Goal: Information Seeking & Learning: Learn about a topic

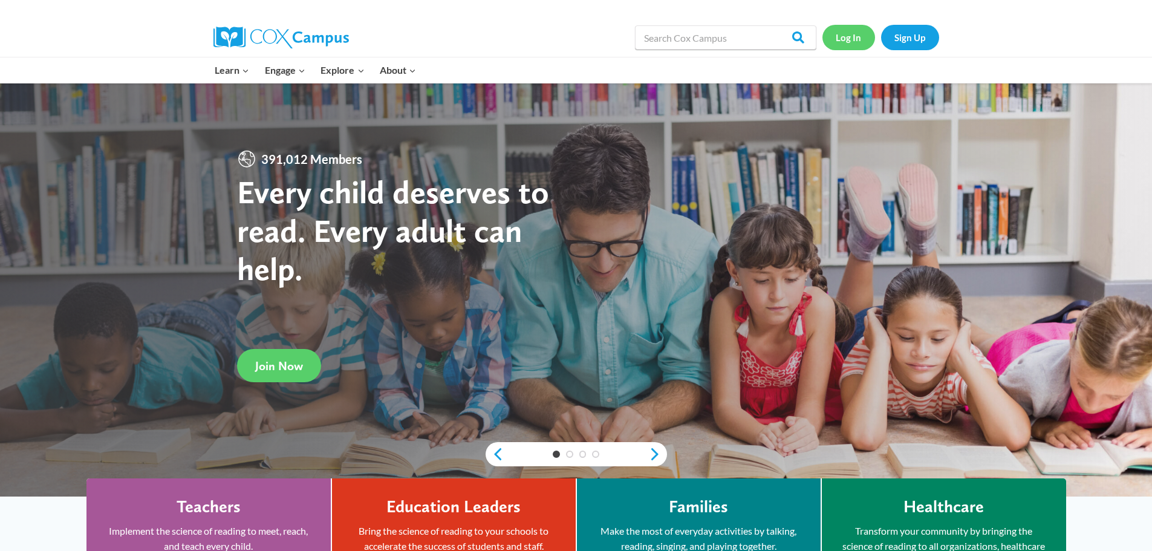
click at [846, 40] on link "Log In" at bounding box center [849, 37] width 53 height 25
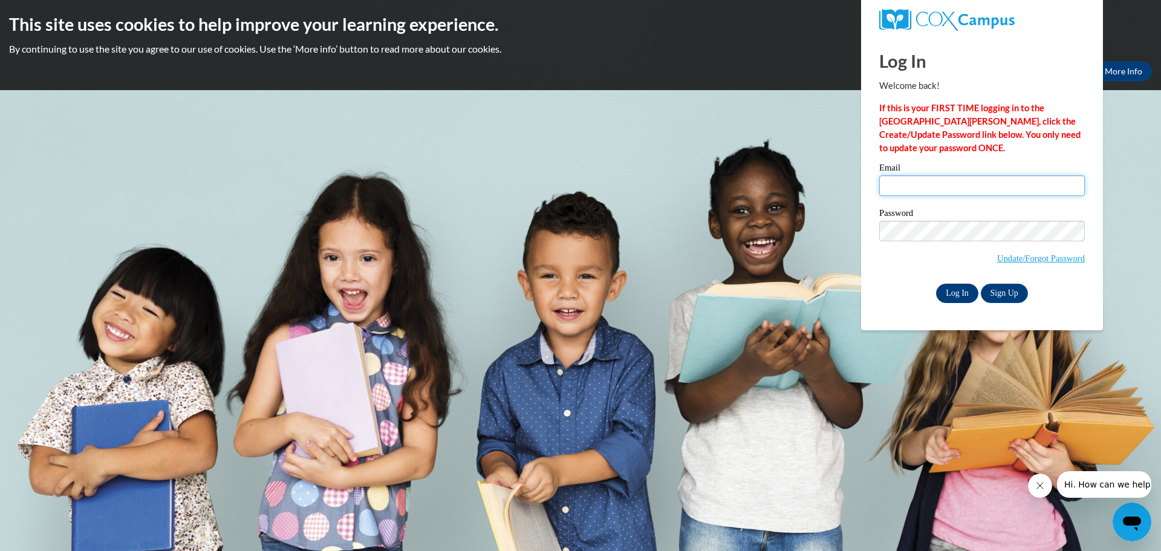
type input "mboevers@lomira.k12.wi.us"
click at [957, 292] on input "Log In" at bounding box center [957, 293] width 42 height 19
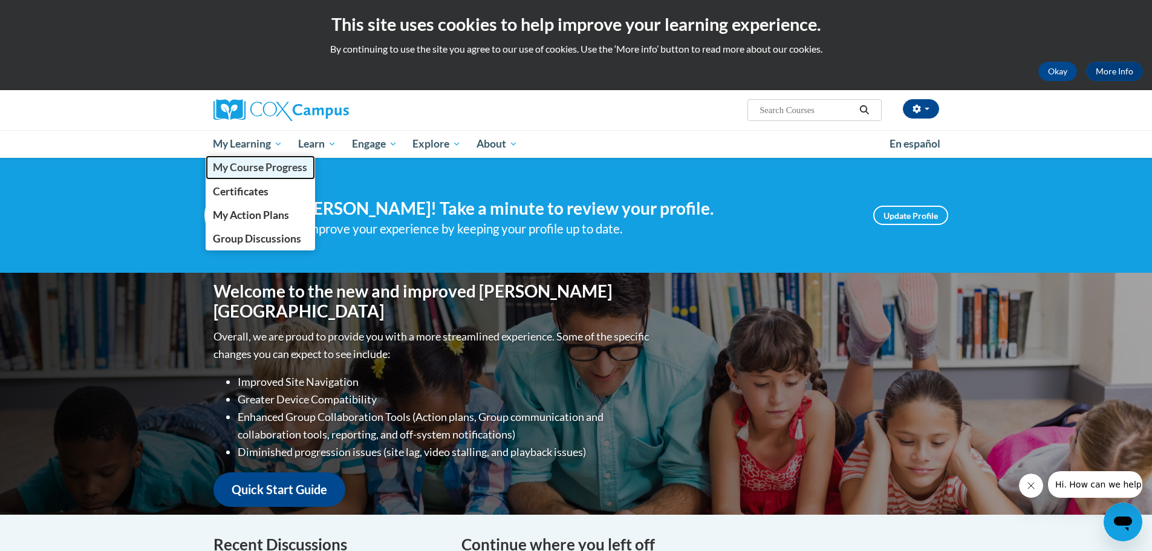
click at [272, 172] on span "My Course Progress" at bounding box center [260, 167] width 94 height 13
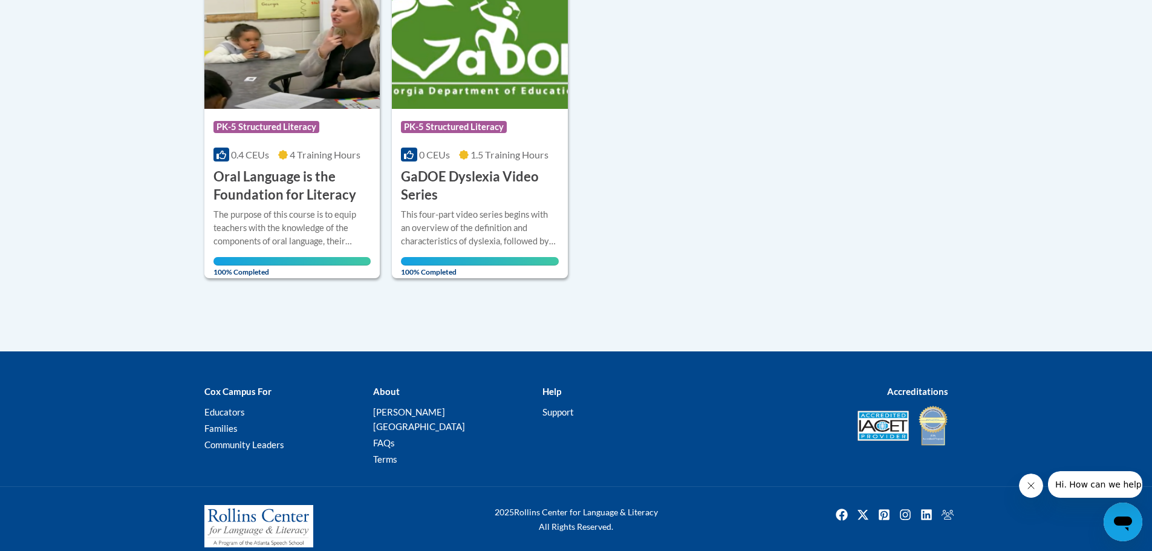
scroll to position [219, 0]
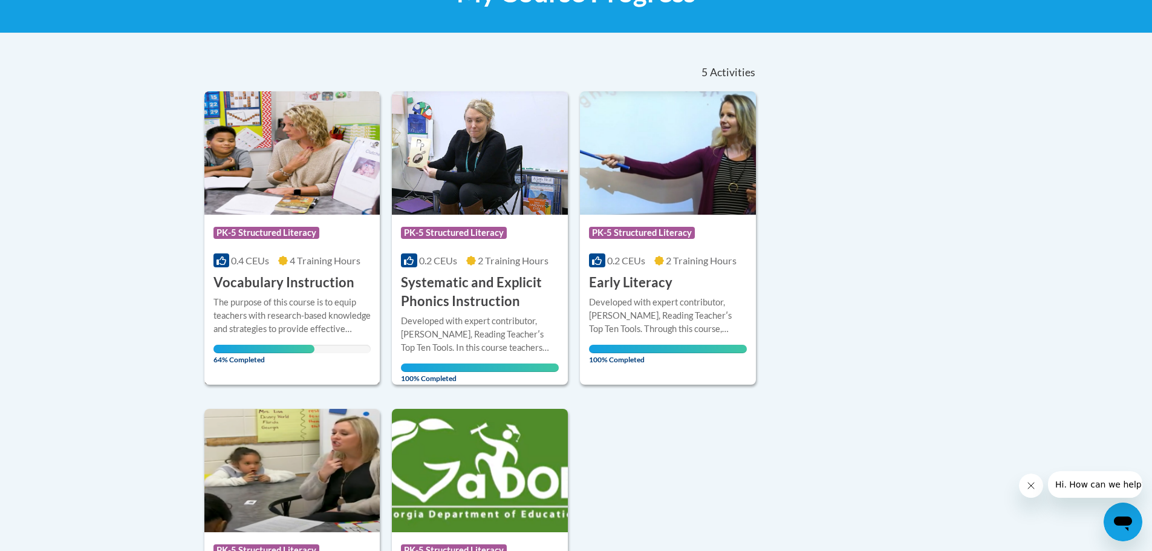
click at [284, 354] on span "64% Completed" at bounding box center [264, 354] width 101 height 19
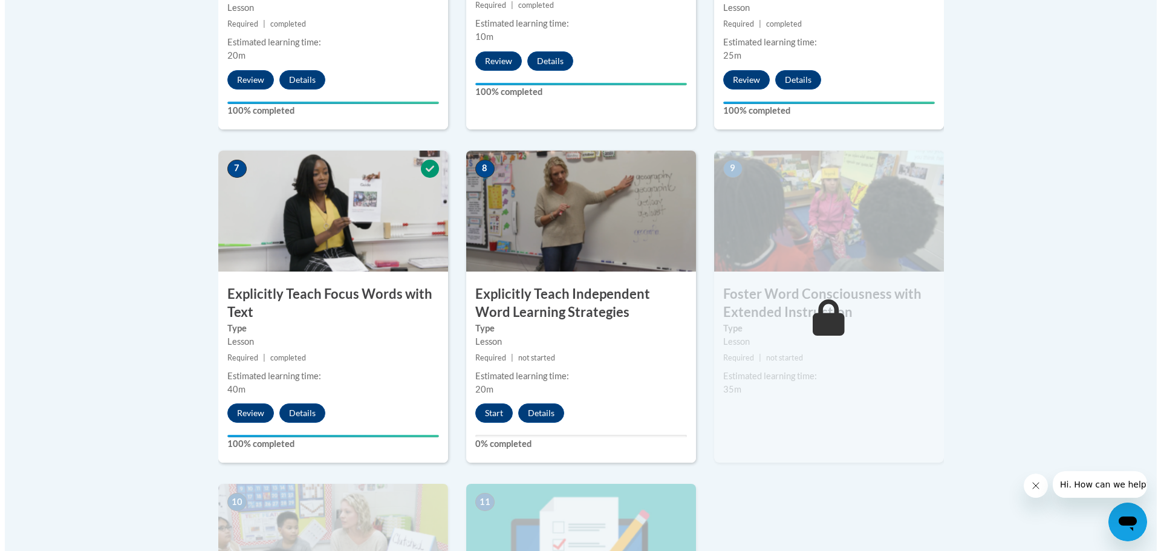
scroll to position [1089, 0]
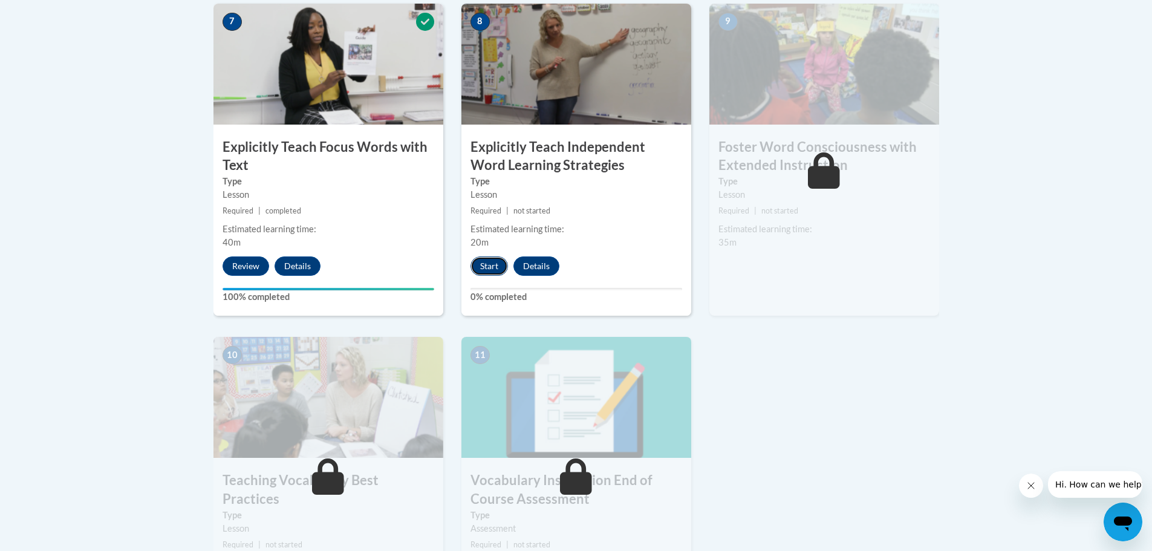
click at [494, 262] on button "Start" at bounding box center [490, 265] width 38 height 19
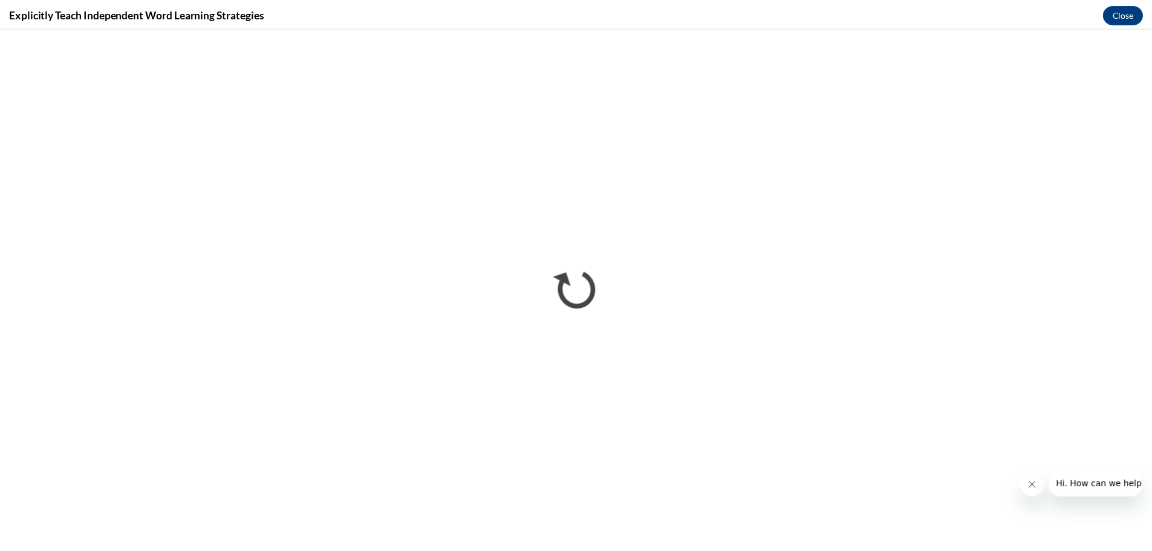
scroll to position [0, 0]
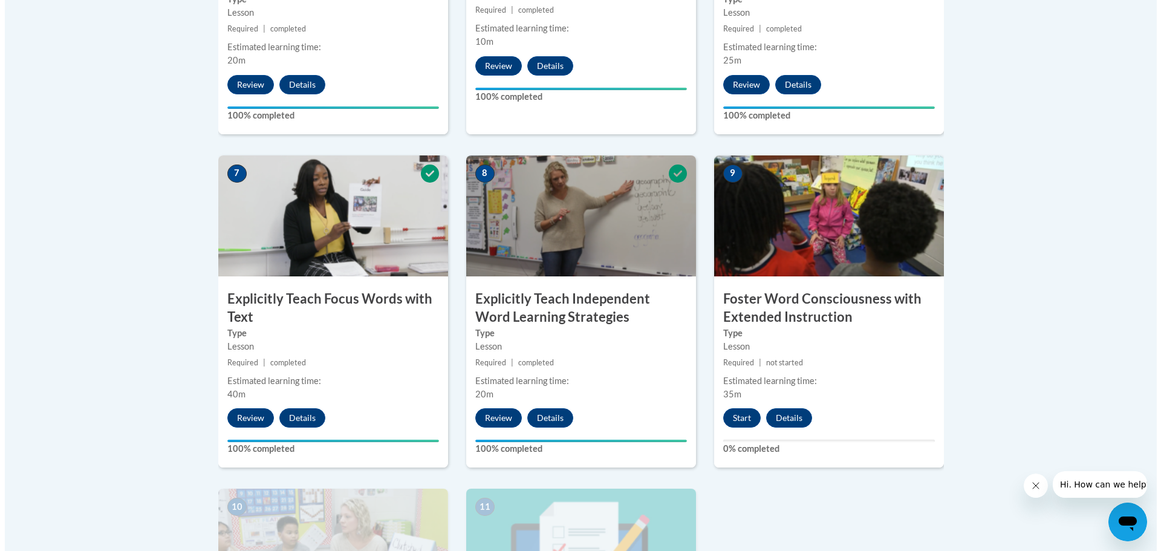
scroll to position [1028, 0]
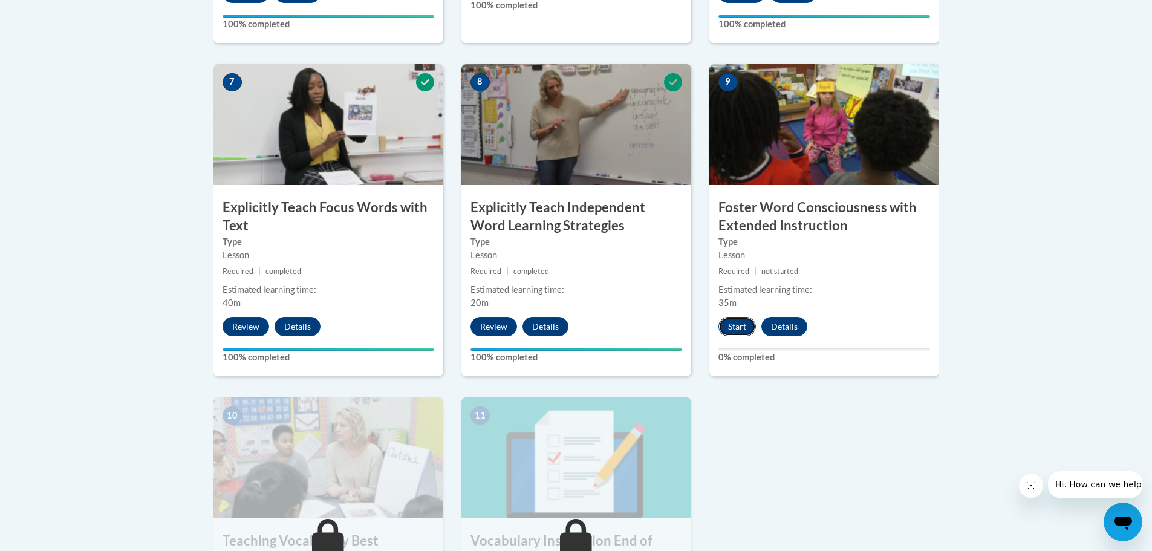
click at [738, 324] on button "Start" at bounding box center [738, 326] width 38 height 19
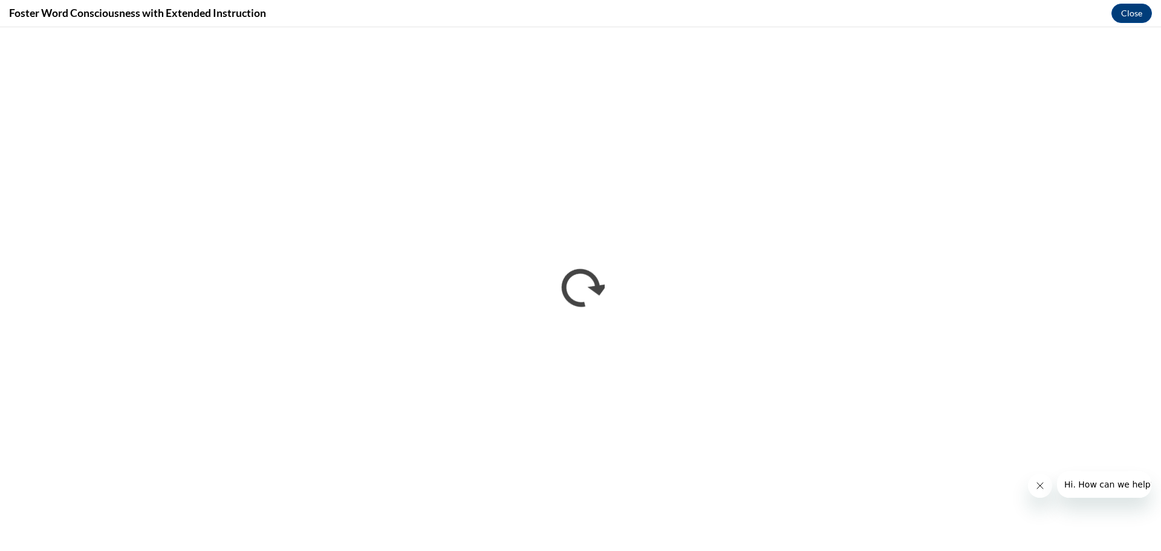
scroll to position [0, 0]
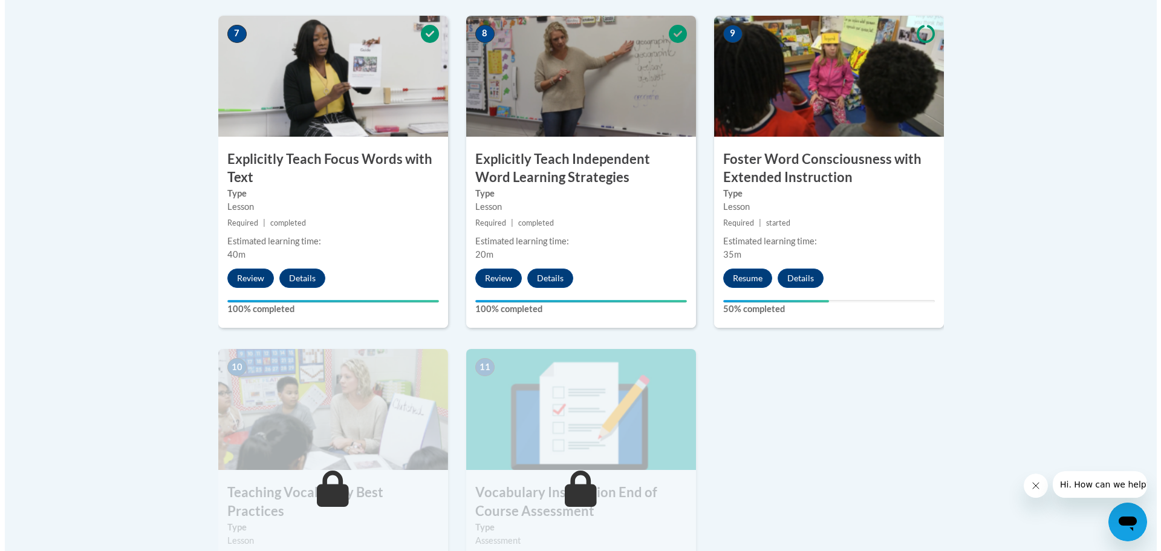
scroll to position [1089, 0]
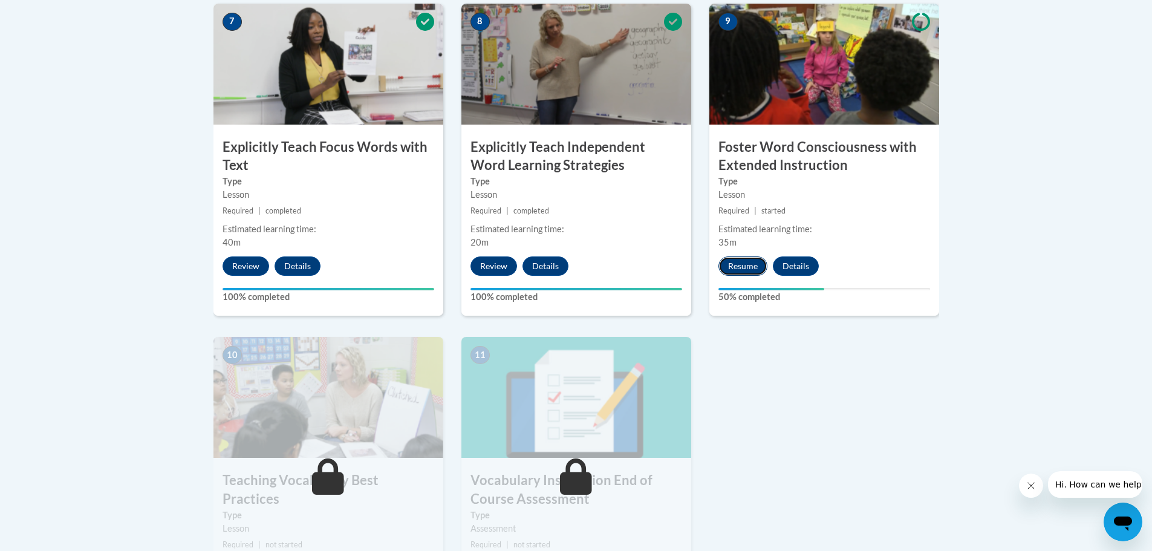
click at [724, 265] on button "Resume" at bounding box center [743, 265] width 49 height 19
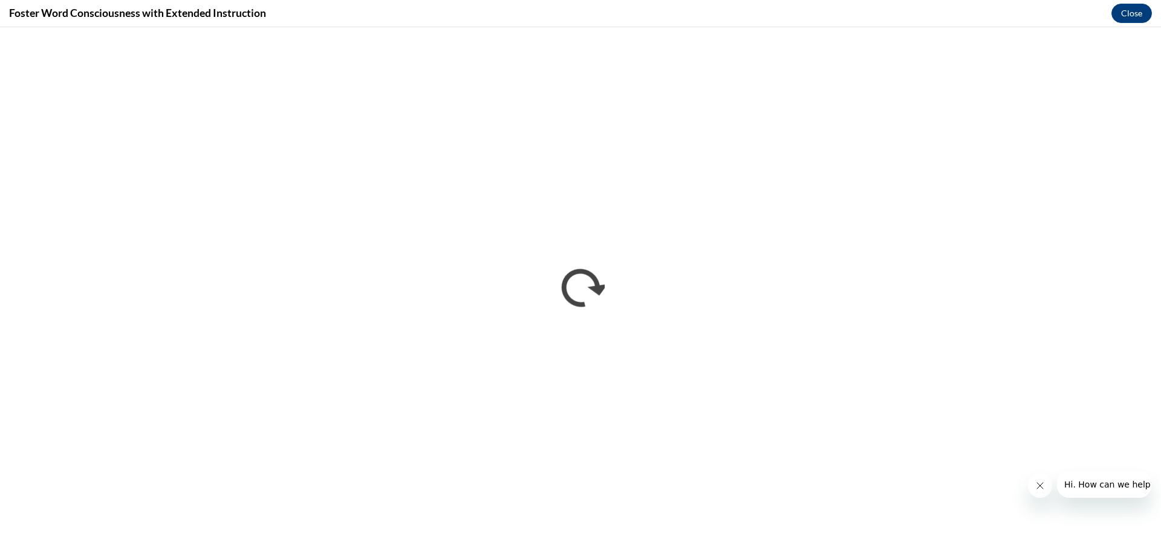
scroll to position [0, 0]
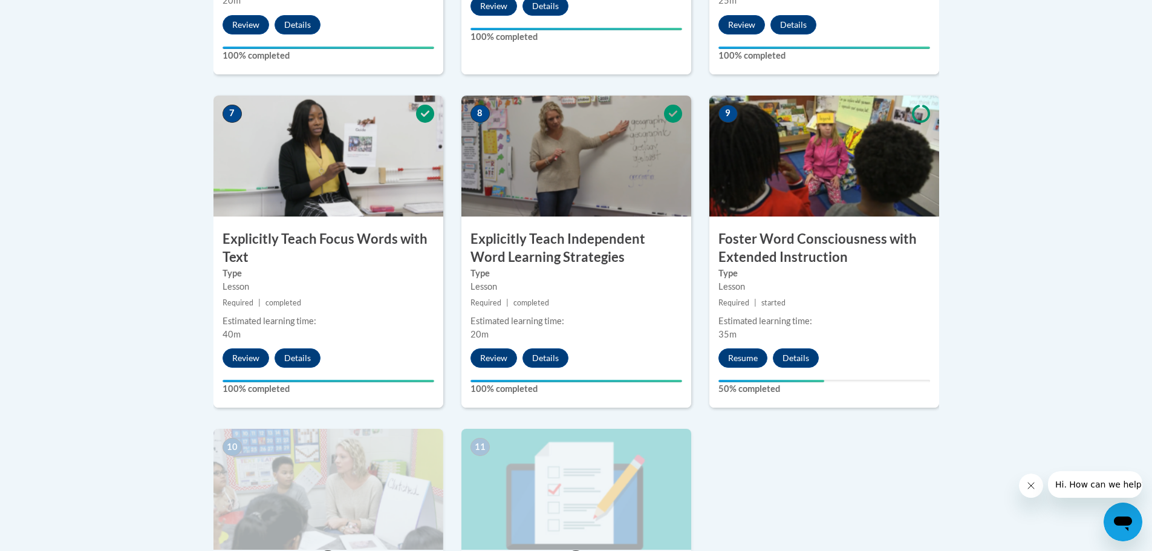
scroll to position [1089, 0]
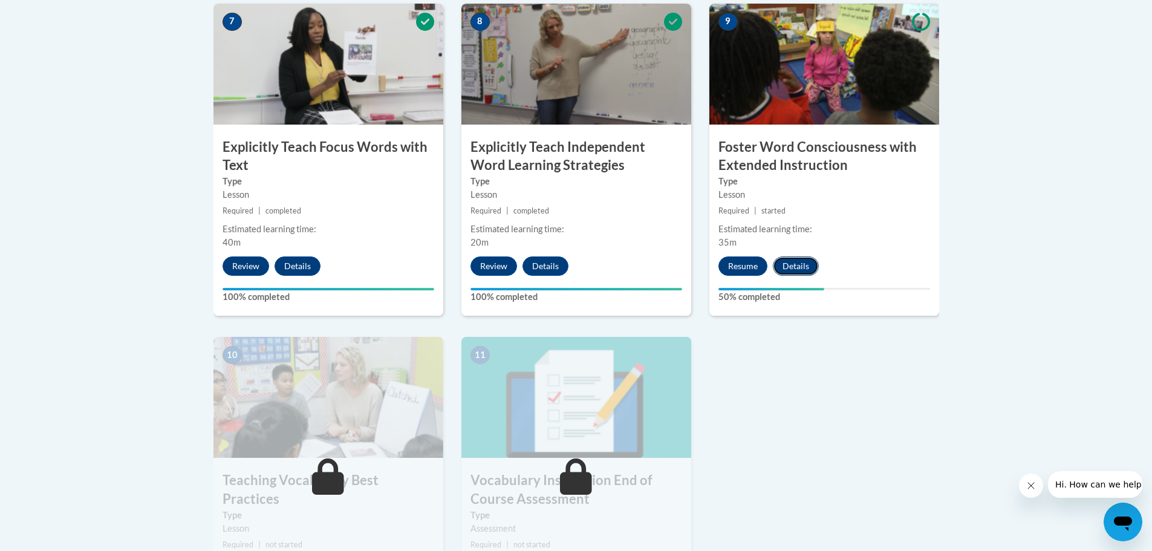
click at [795, 269] on button "Details" at bounding box center [796, 265] width 46 height 19
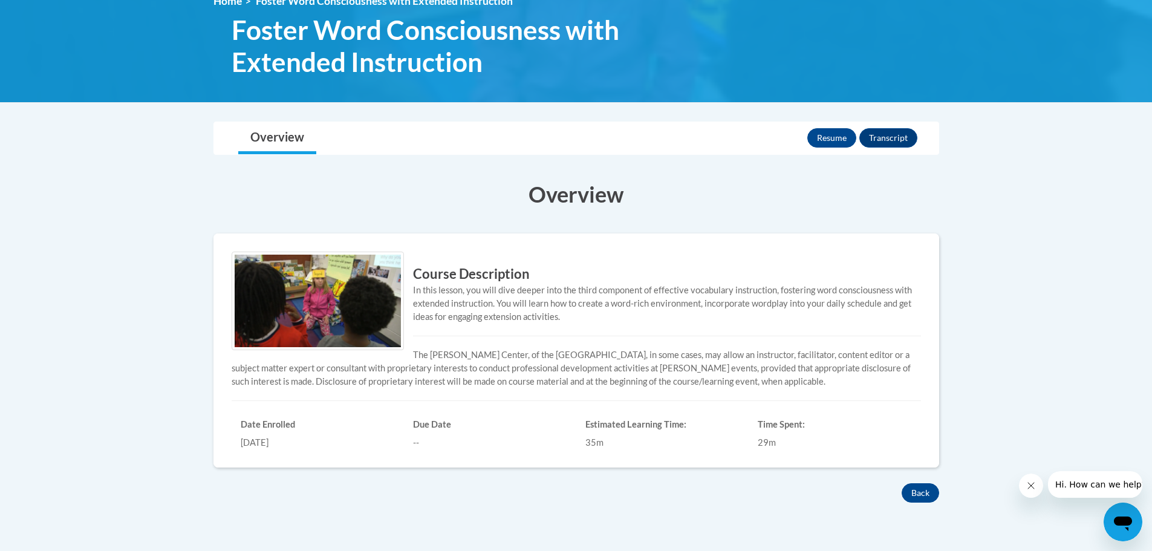
scroll to position [405, 0]
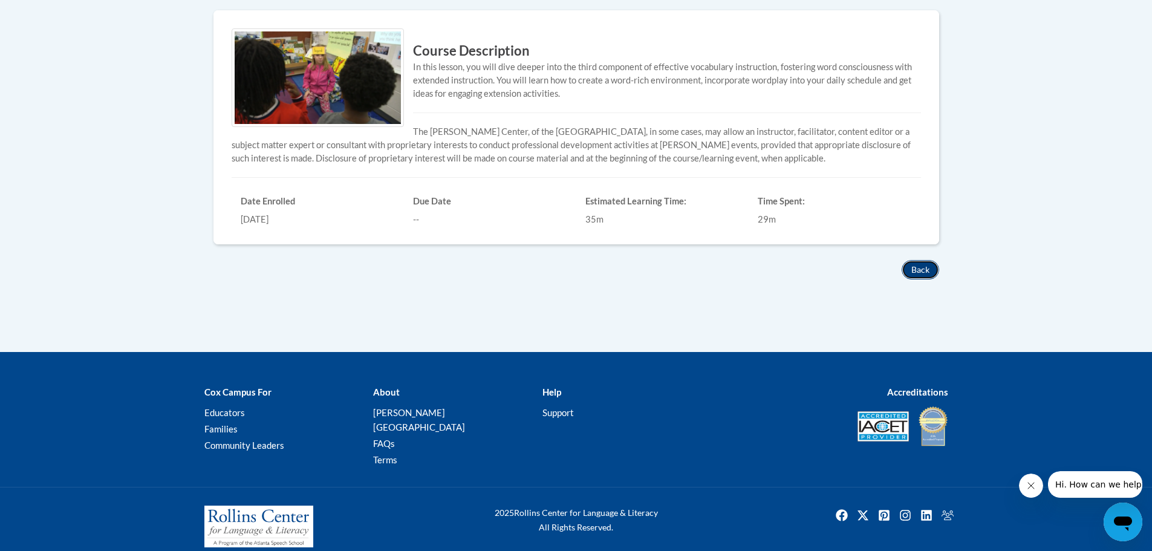
click at [904, 270] on button "Back" at bounding box center [921, 269] width 38 height 19
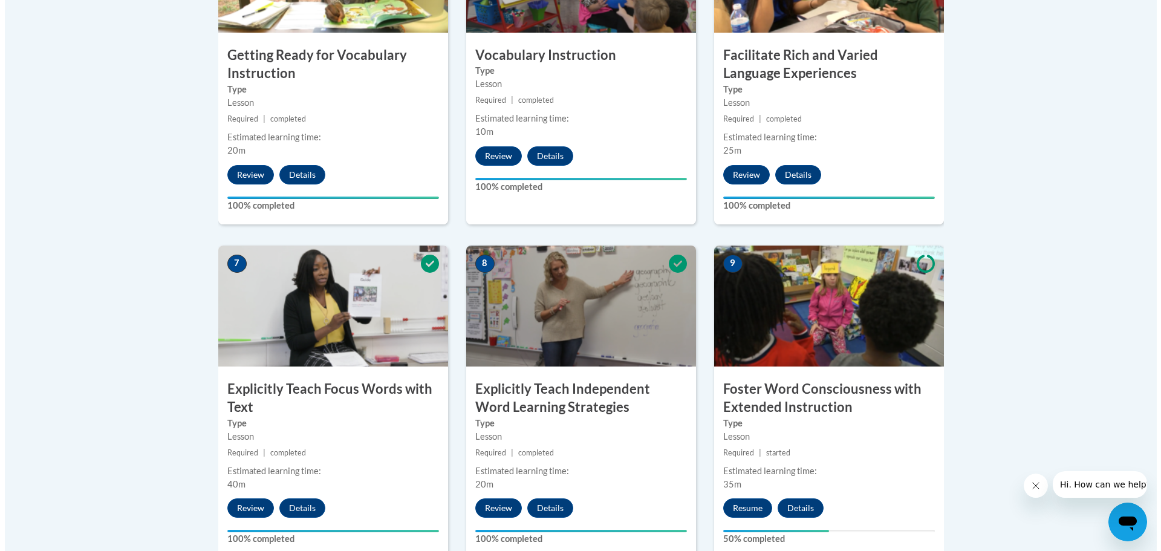
scroll to position [968, 0]
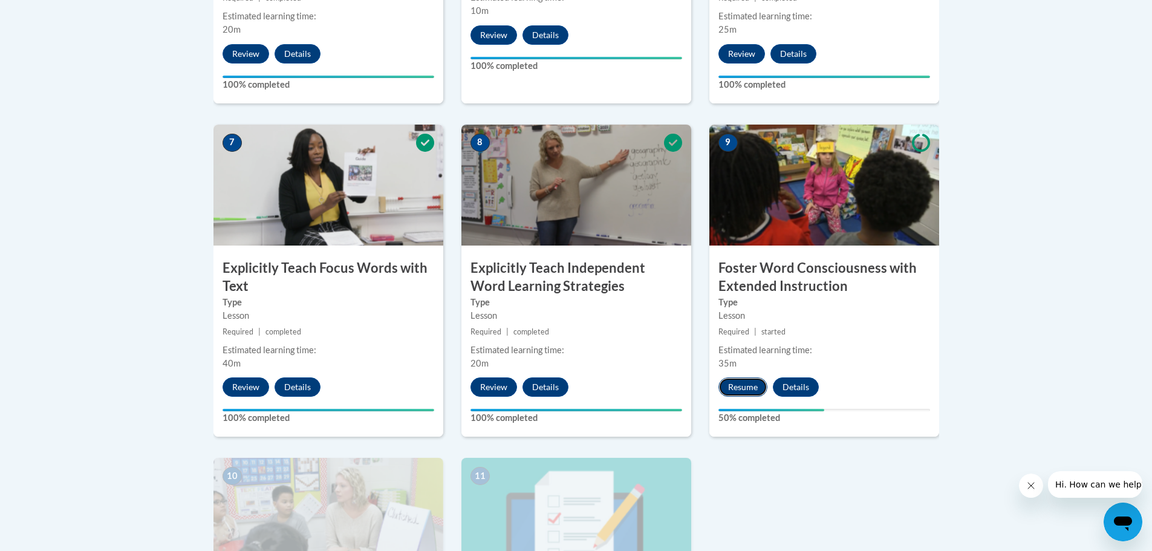
click at [737, 382] on button "Resume" at bounding box center [743, 386] width 49 height 19
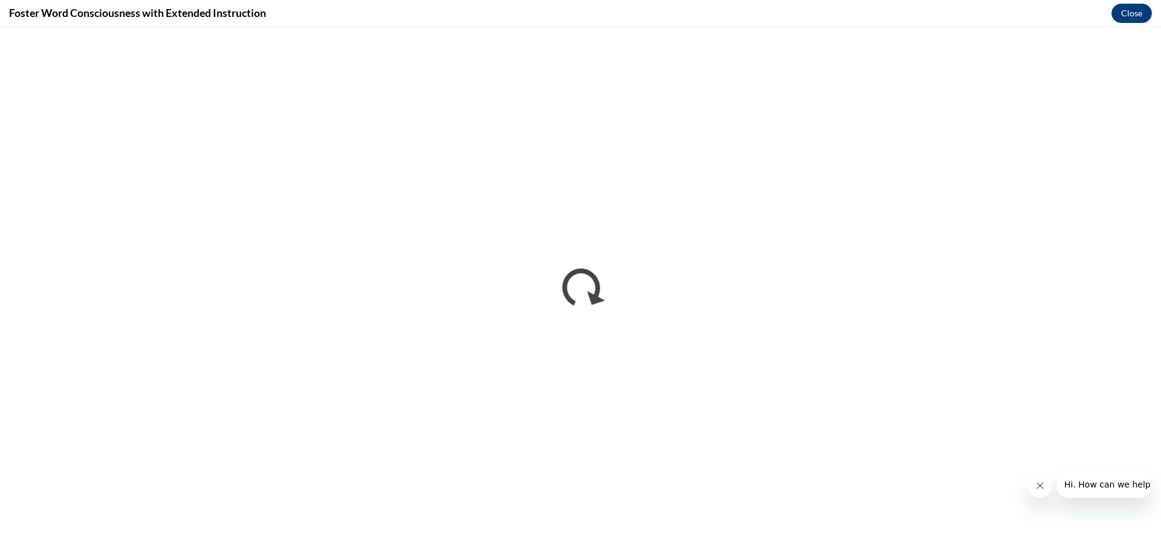
scroll to position [0, 0]
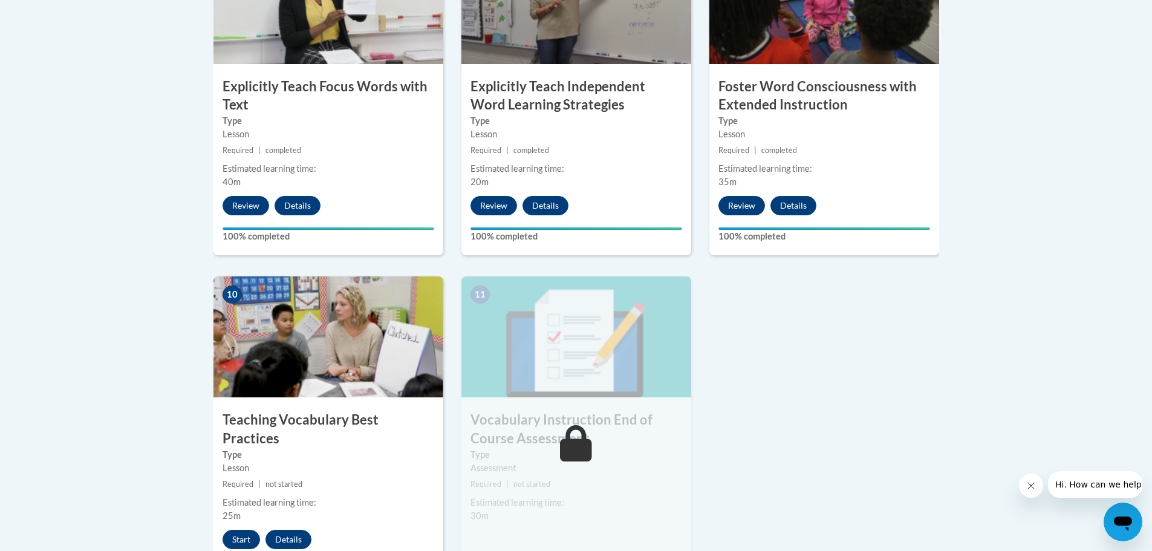
scroll to position [1210, 0]
